Goal: Find specific page/section: Find specific page/section

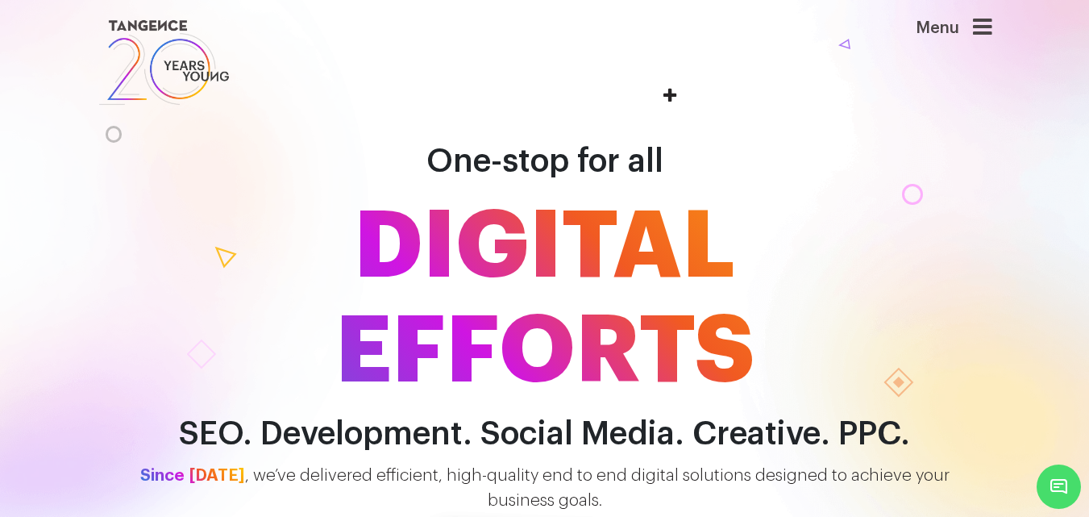
click at [671, 94] on link at bounding box center [468, 62] width 741 height 93
click at [981, 31] on icon at bounding box center [982, 27] width 19 height 23
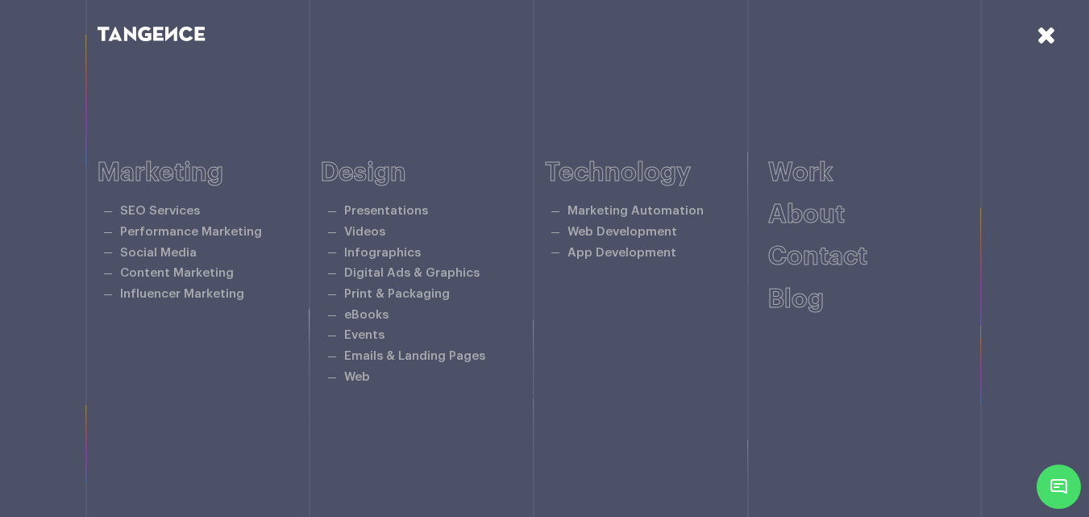
click at [1040, 36] on icon at bounding box center [1045, 35] width 19 height 24
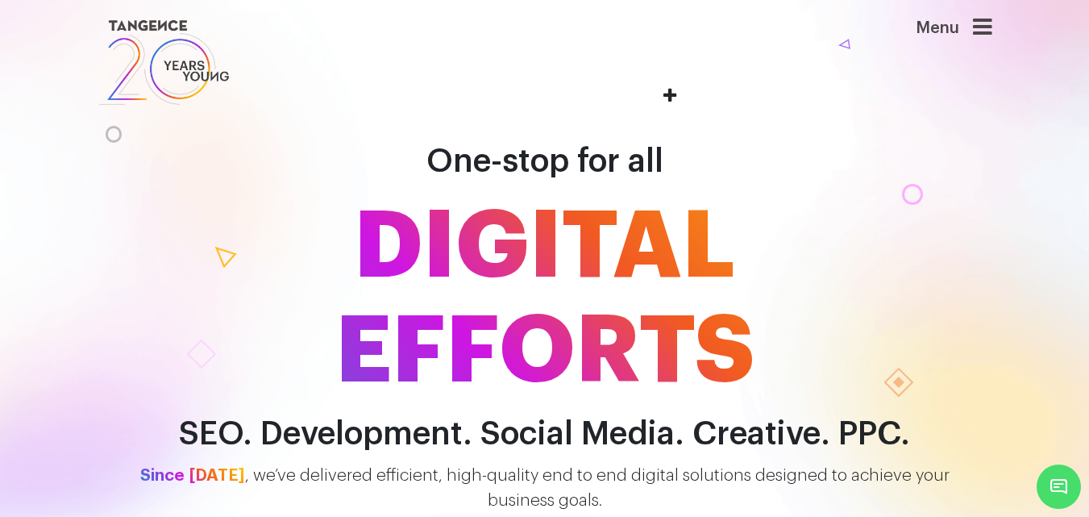
click at [986, 32] on icon at bounding box center [982, 27] width 19 height 23
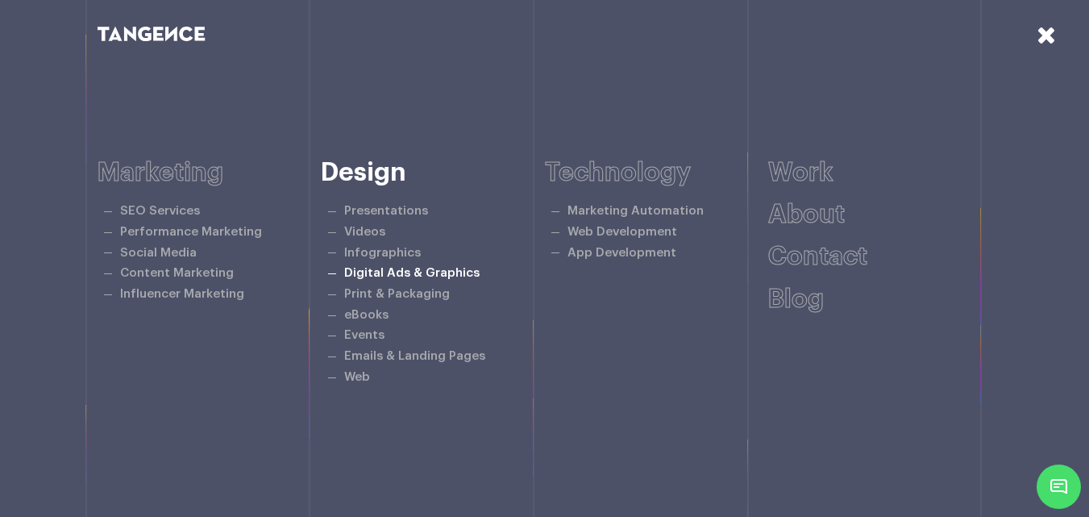
click at [397, 268] on link "Digital Ads & Graphics" at bounding box center [411, 273] width 135 height 12
